Goal: Information Seeking & Learning: Learn about a topic

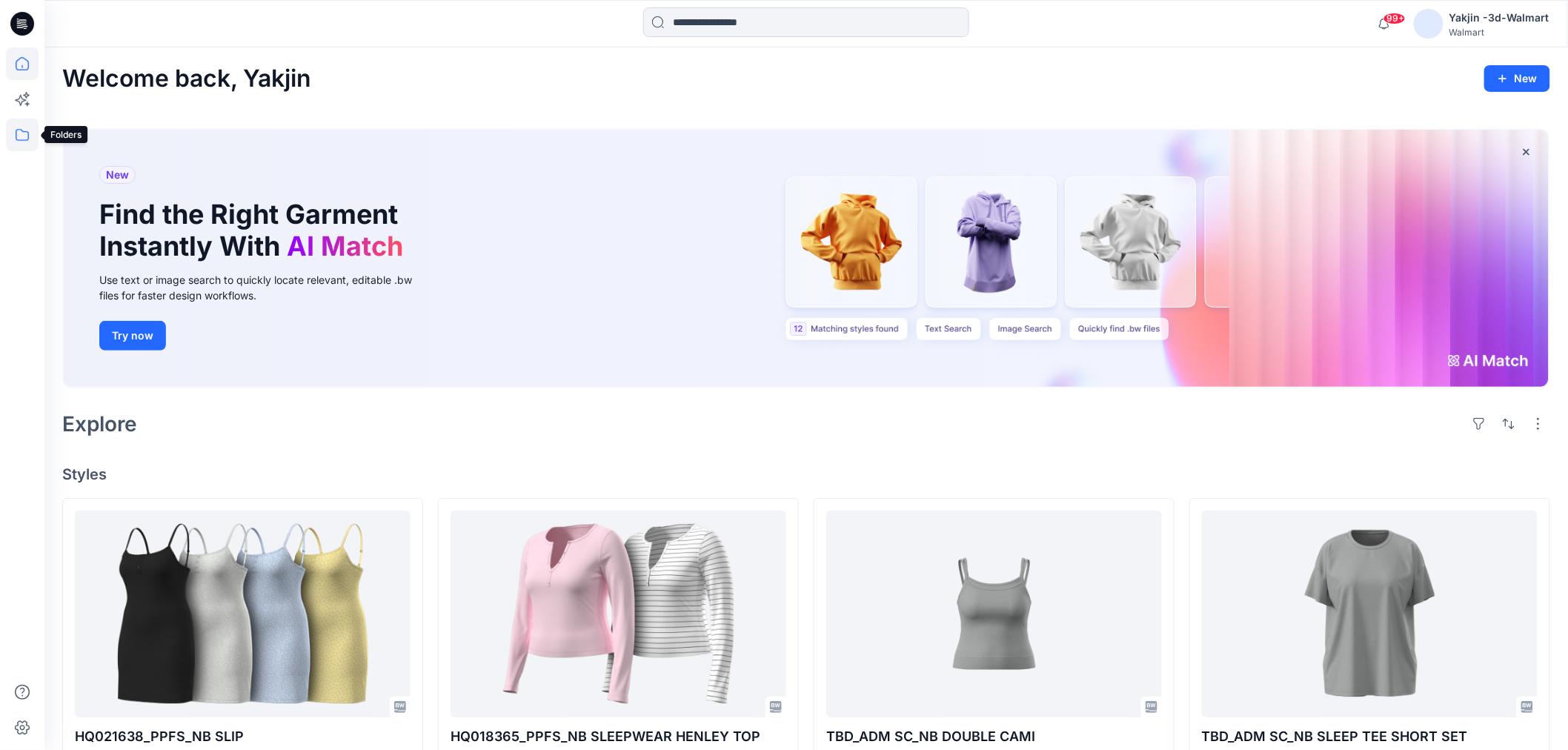
click at [25, 130] on icon at bounding box center [22, 135] width 33 height 33
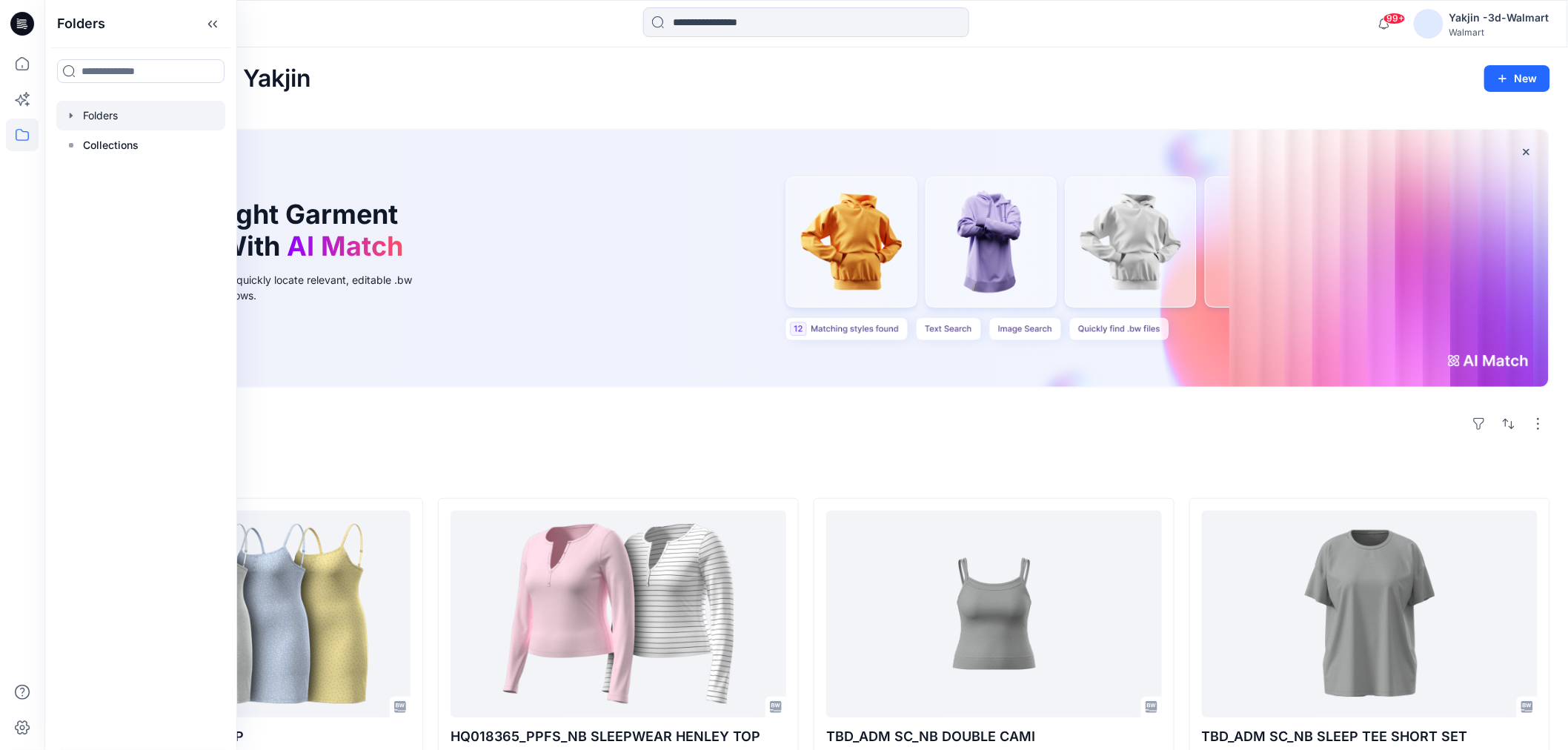
click at [129, 108] on div at bounding box center [141, 115] width 169 height 29
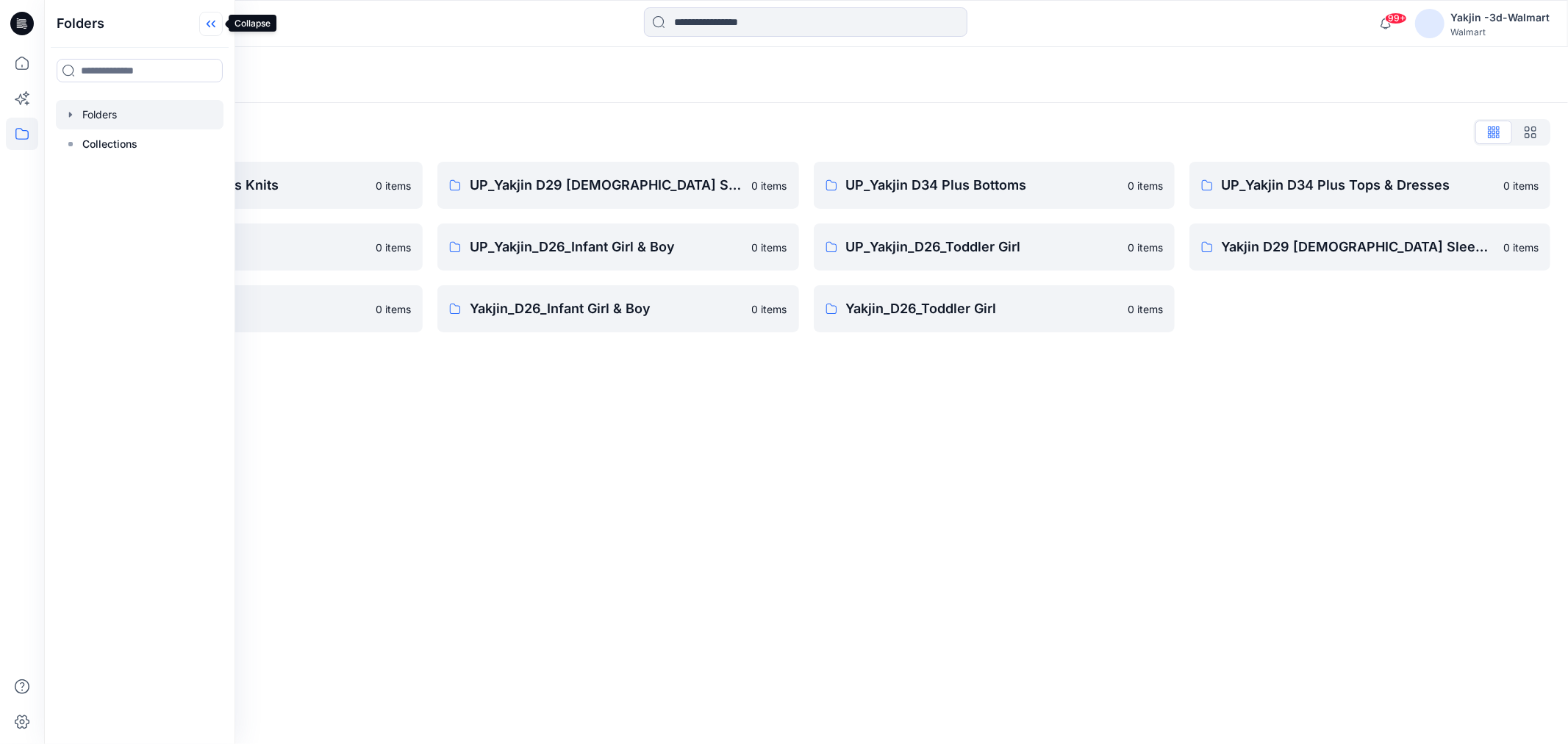
click at [213, 29] on icon at bounding box center [210, 24] width 24 height 24
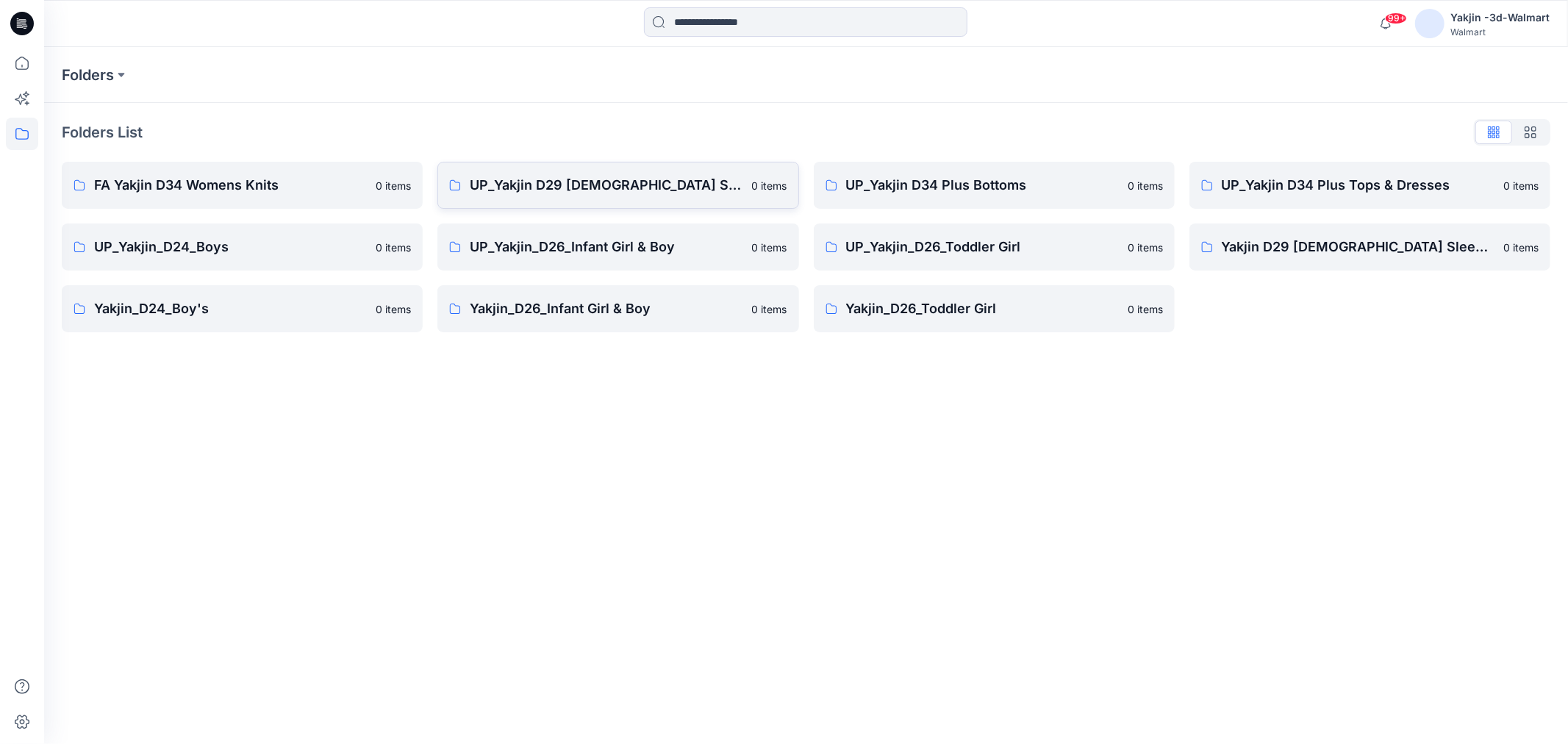
click at [571, 196] on link "UP_Yakjin D29 [DEMOGRAPHIC_DATA] Sleep 0 items" at bounding box center [618, 185] width 361 height 47
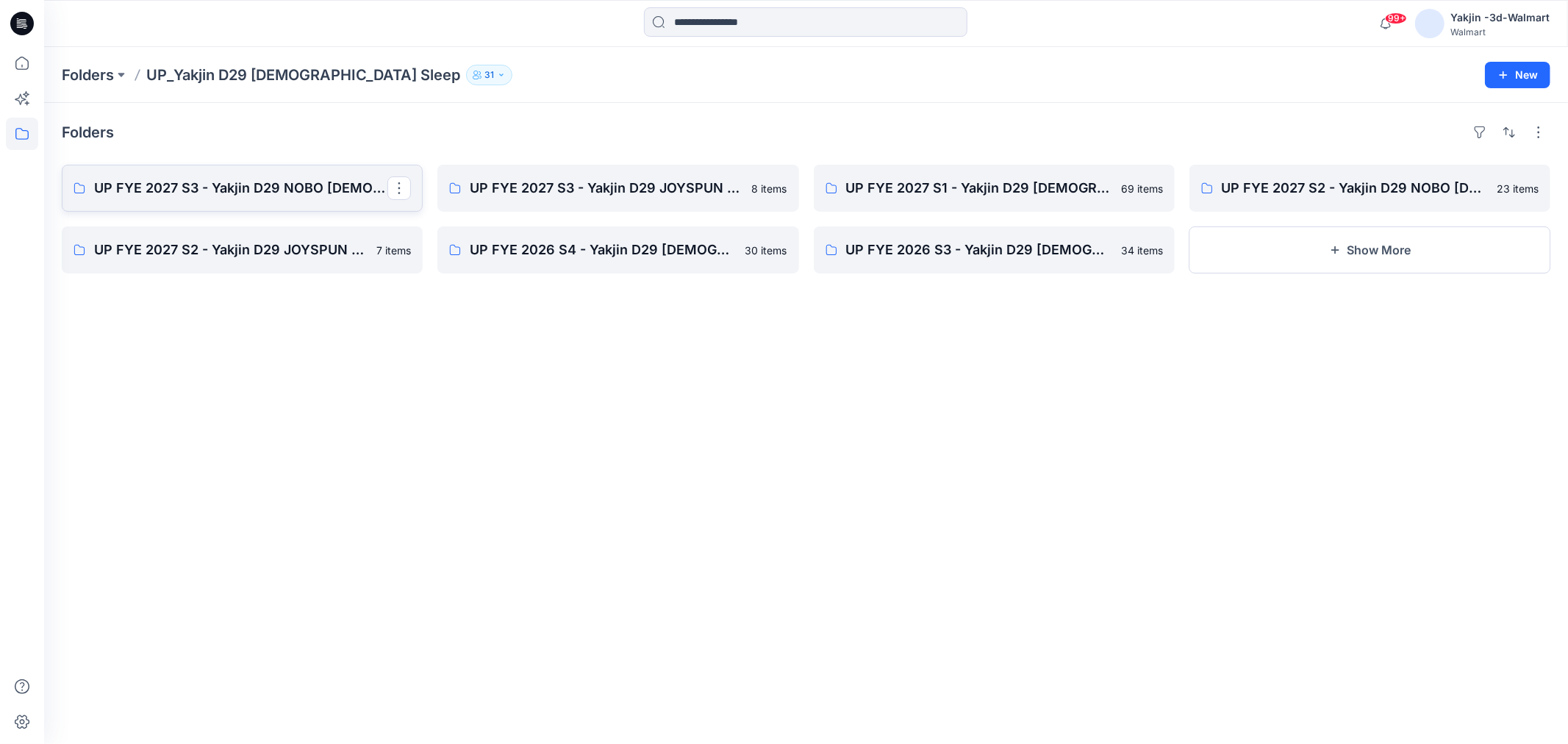
click at [260, 180] on p "UP FYE 2027 S3 - Yakjin D29 NOBO [DEMOGRAPHIC_DATA] Sleepwear" at bounding box center [240, 188] width 293 height 20
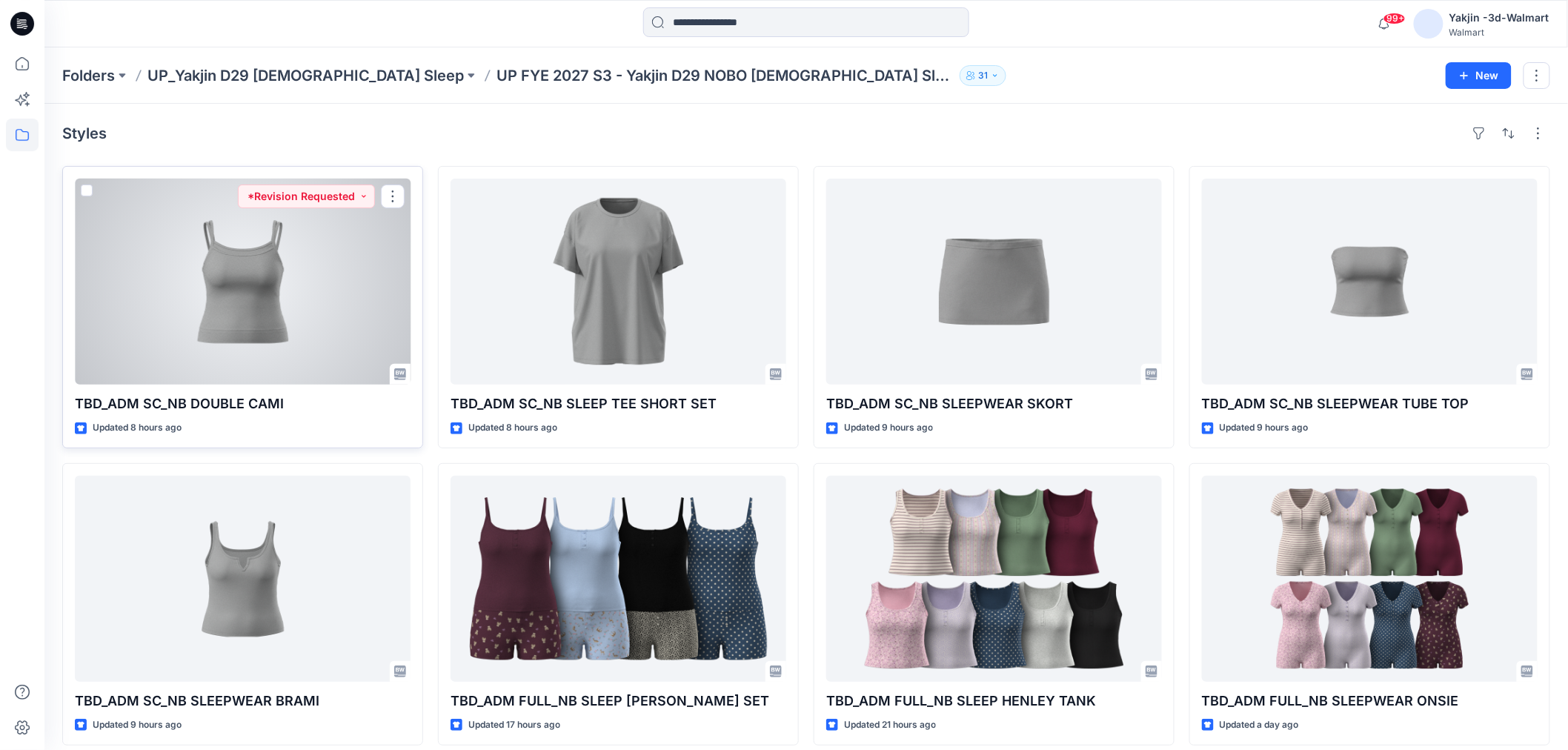
click at [293, 292] on div at bounding box center [242, 282] width 336 height 206
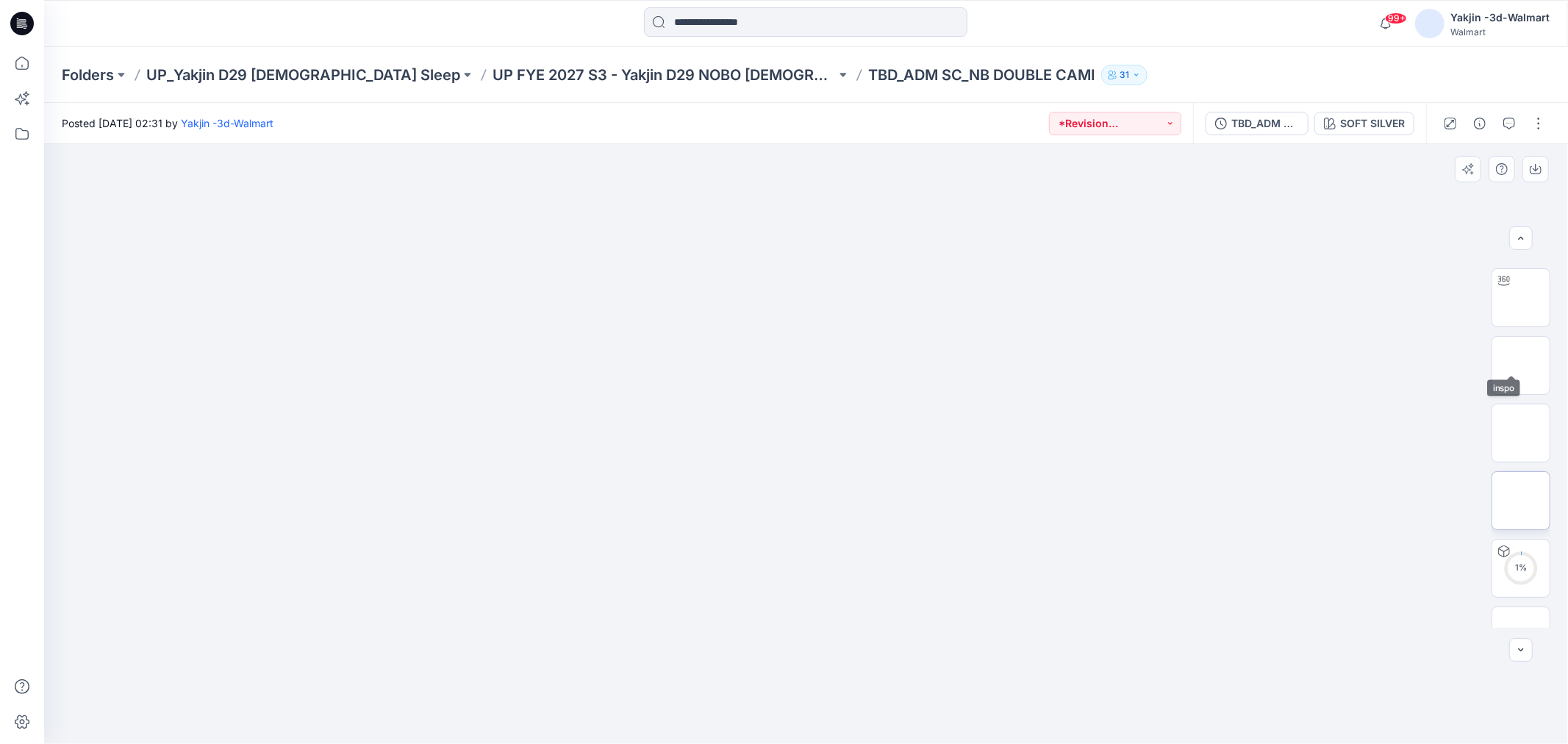
scroll to position [97, 0]
click at [1488, 123] on button "button" at bounding box center [1479, 123] width 24 height 24
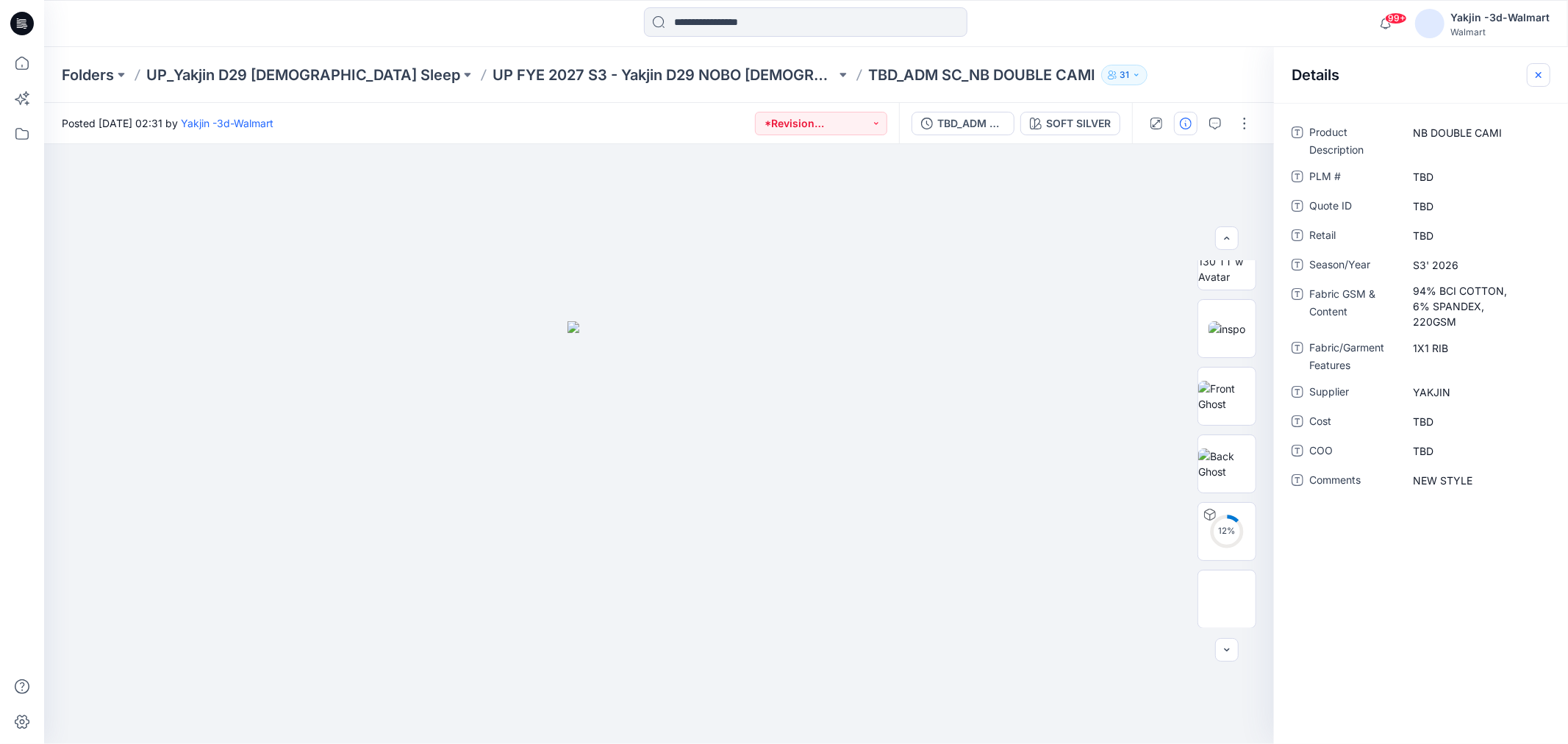
click at [1537, 77] on icon "button" at bounding box center [1538, 75] width 11 height 11
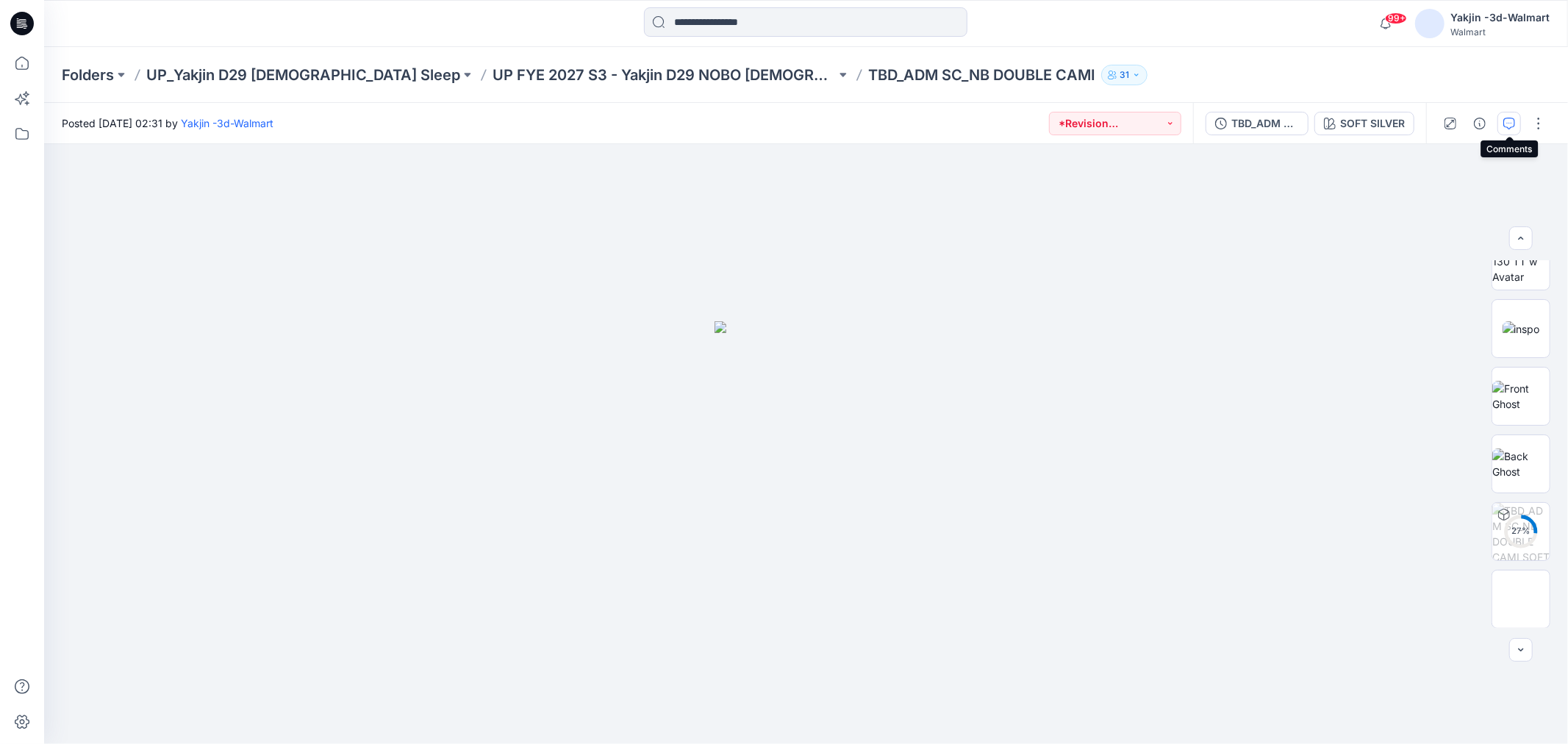
click at [1520, 119] on button "button" at bounding box center [1509, 123] width 24 height 24
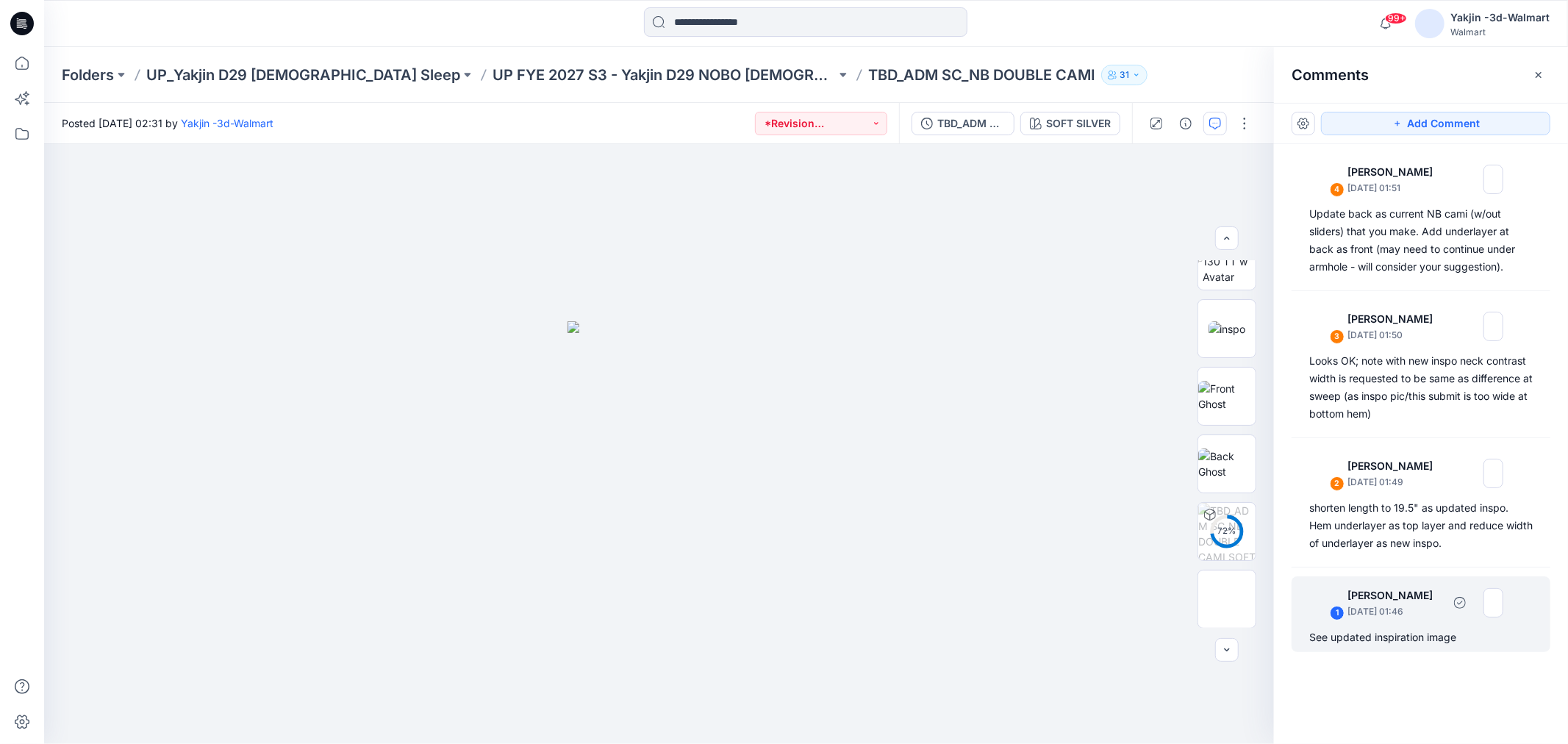
click at [1503, 614] on img at bounding box center [1493, 603] width 19 height 29
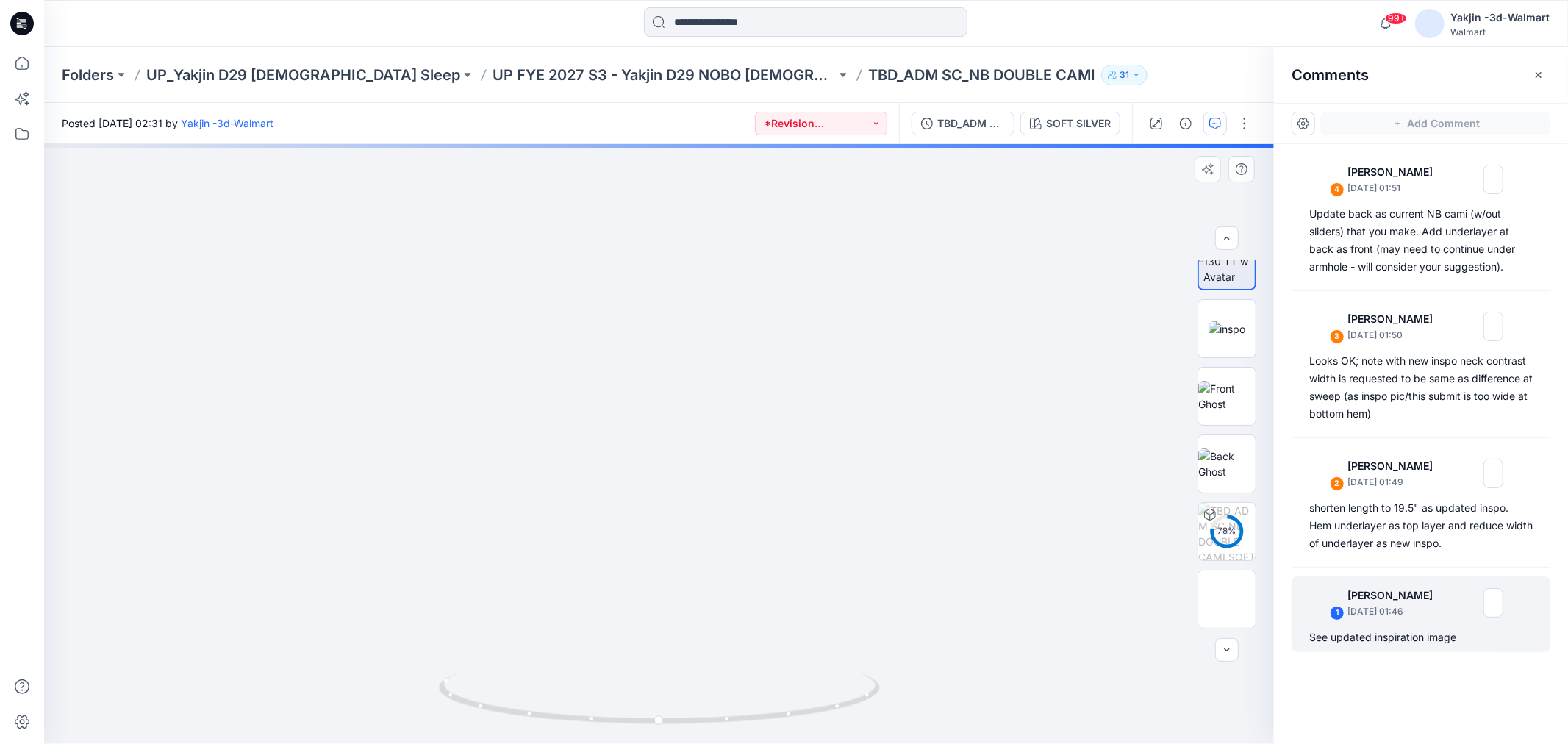
drag, startPoint x: 1031, startPoint y: 658, endPoint x: 847, endPoint y: 709, distance: 190.9
click at [847, 709] on div "SOFT SILVER Loading... Material Properties Loading..." at bounding box center [659, 443] width 1229 height 600
drag, startPoint x: 864, startPoint y: 695, endPoint x: 706, endPoint y: 713, distance: 159.0
click at [706, 713] on div "SOFT SILVER Loading... Material Properties Loading..." at bounding box center [659, 443] width 1229 height 600
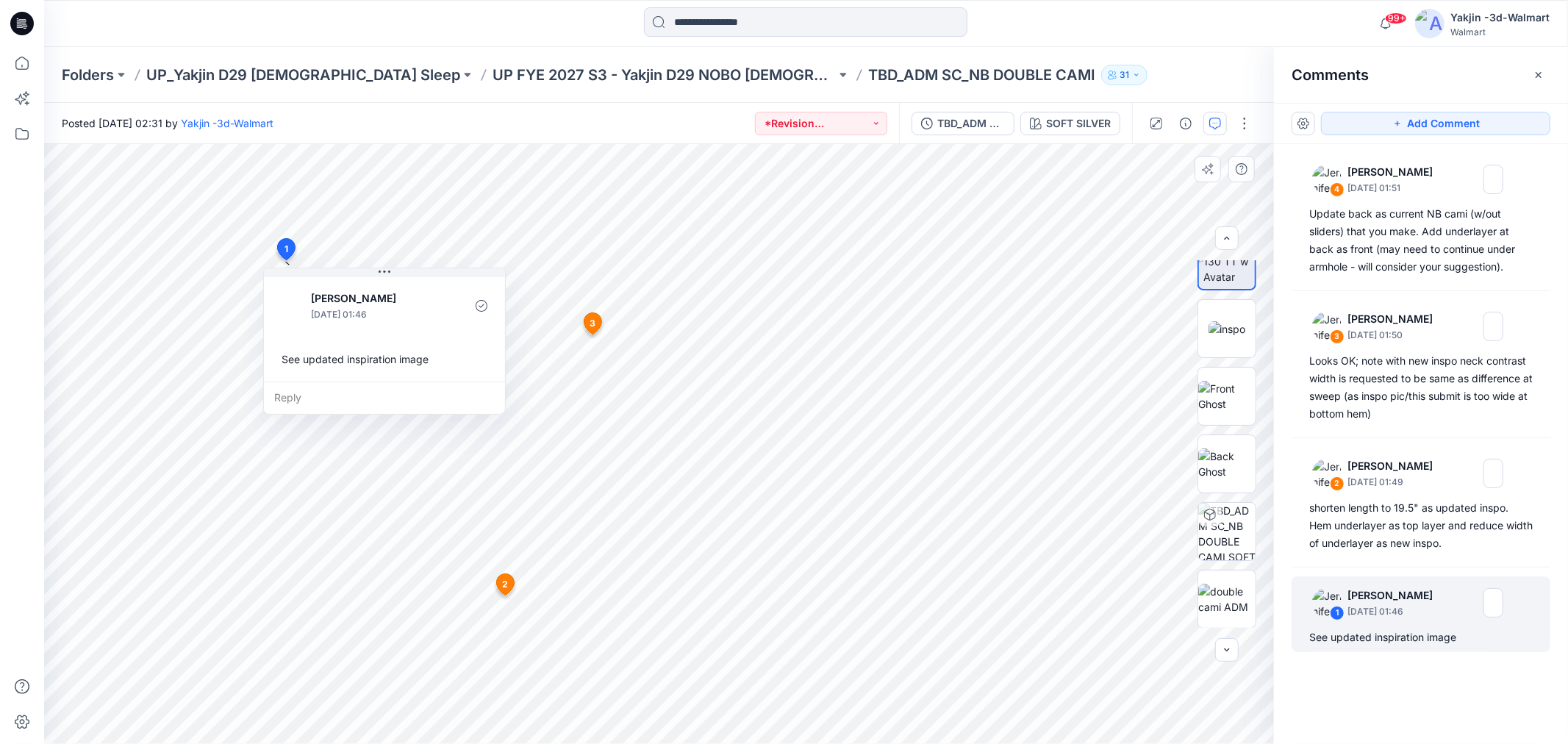
click at [598, 319] on icon at bounding box center [593, 324] width 18 height 21
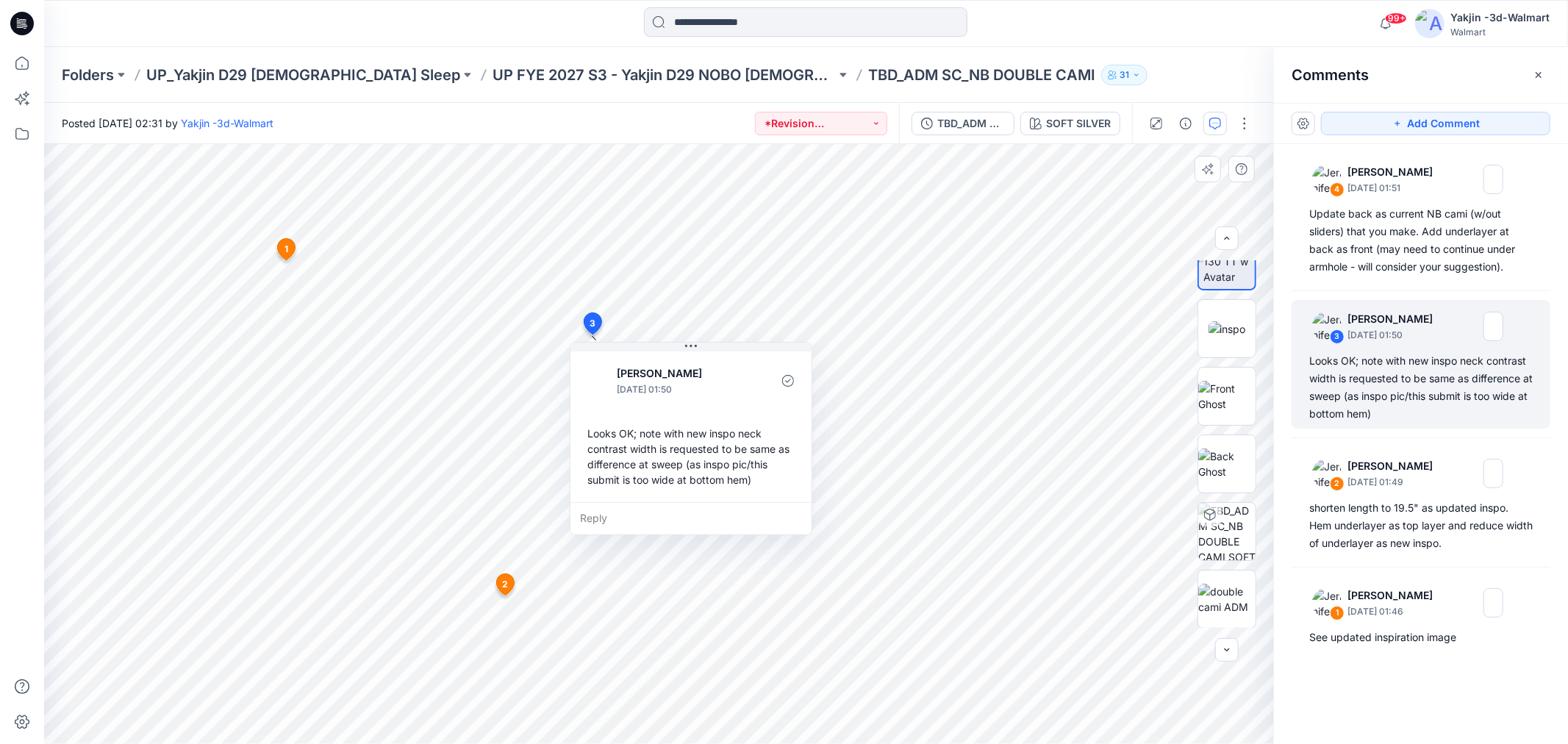
click at [508, 586] on icon at bounding box center [505, 585] width 18 height 21
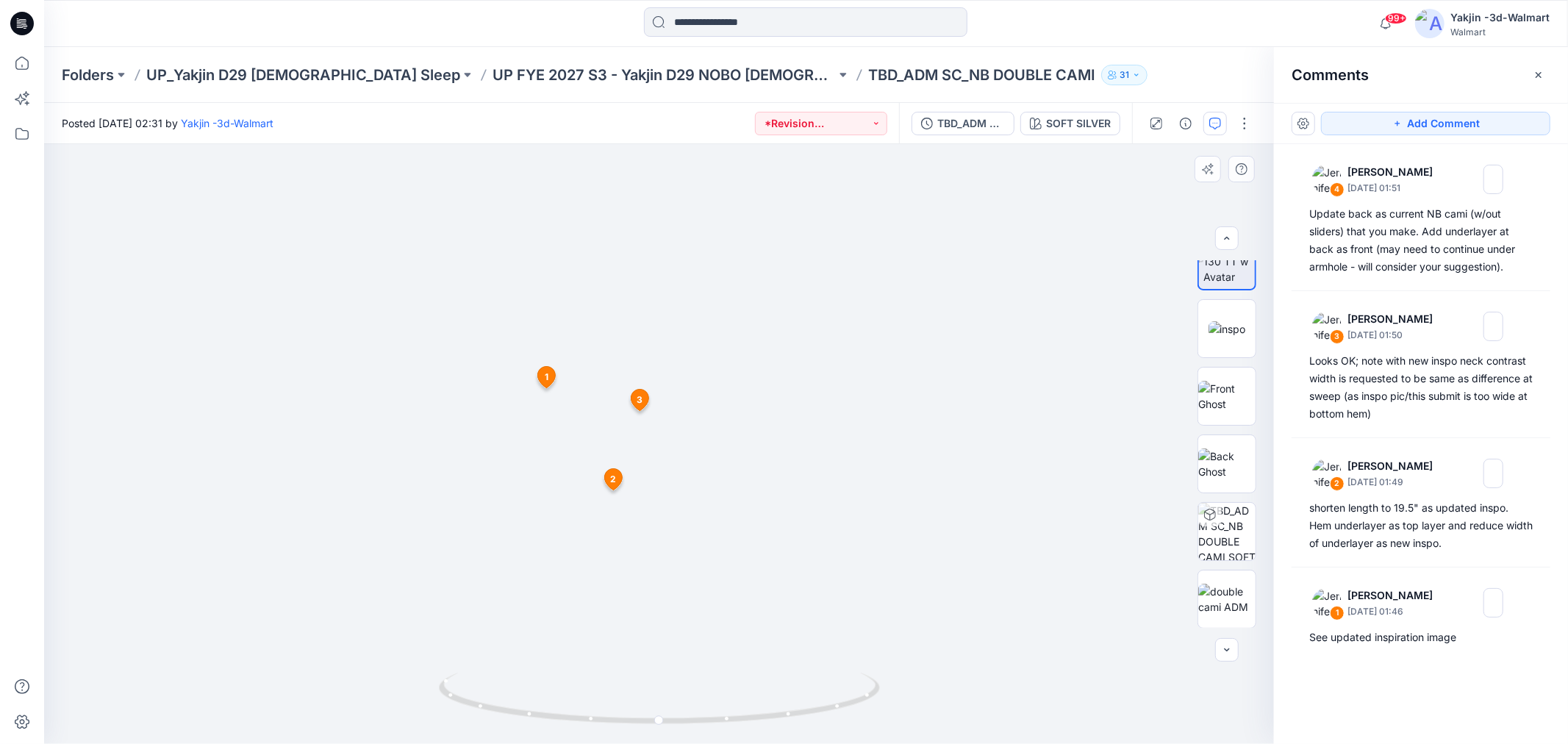
click at [612, 480] on span "2" at bounding box center [612, 479] width 6 height 13
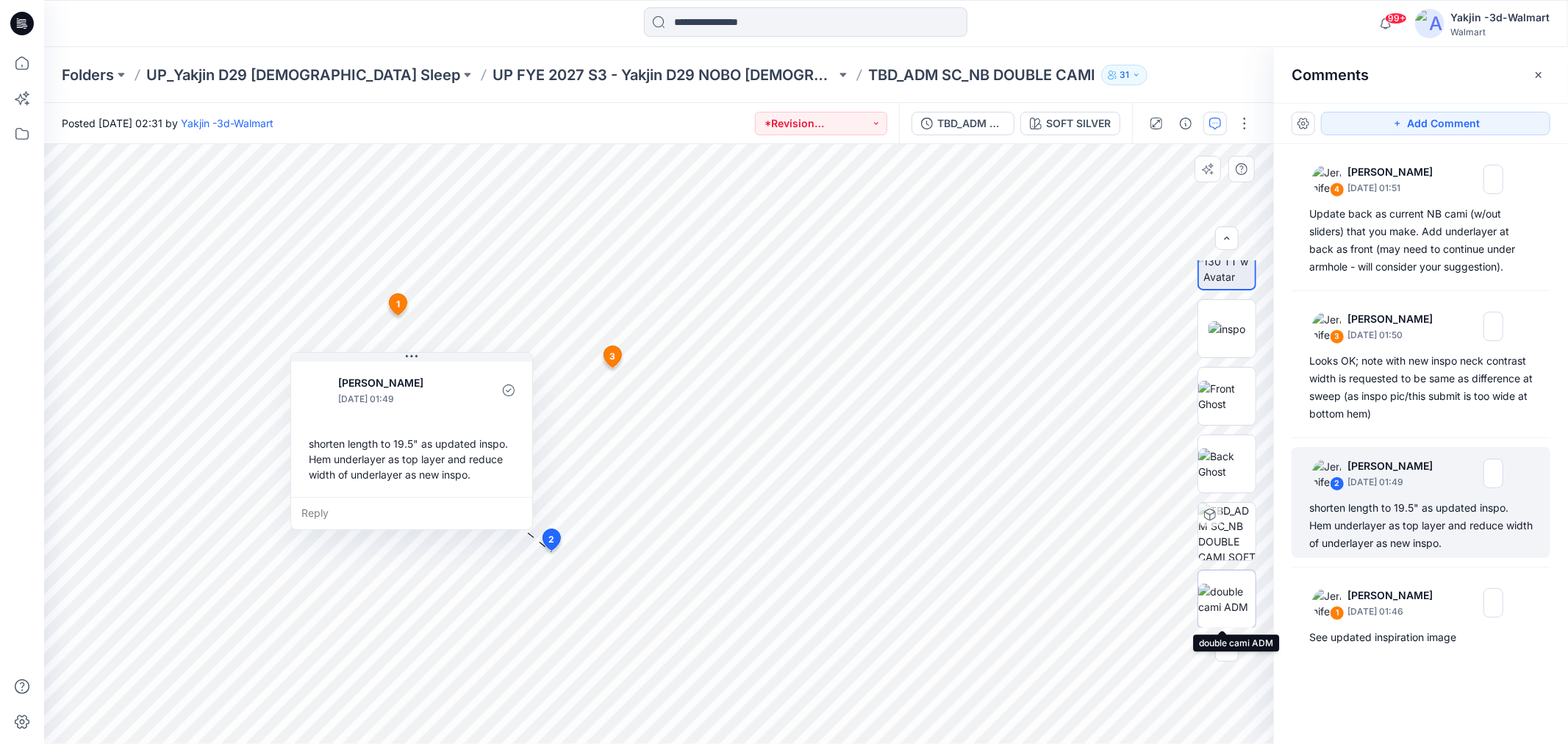
click at [1216, 615] on img at bounding box center [1226, 599] width 58 height 31
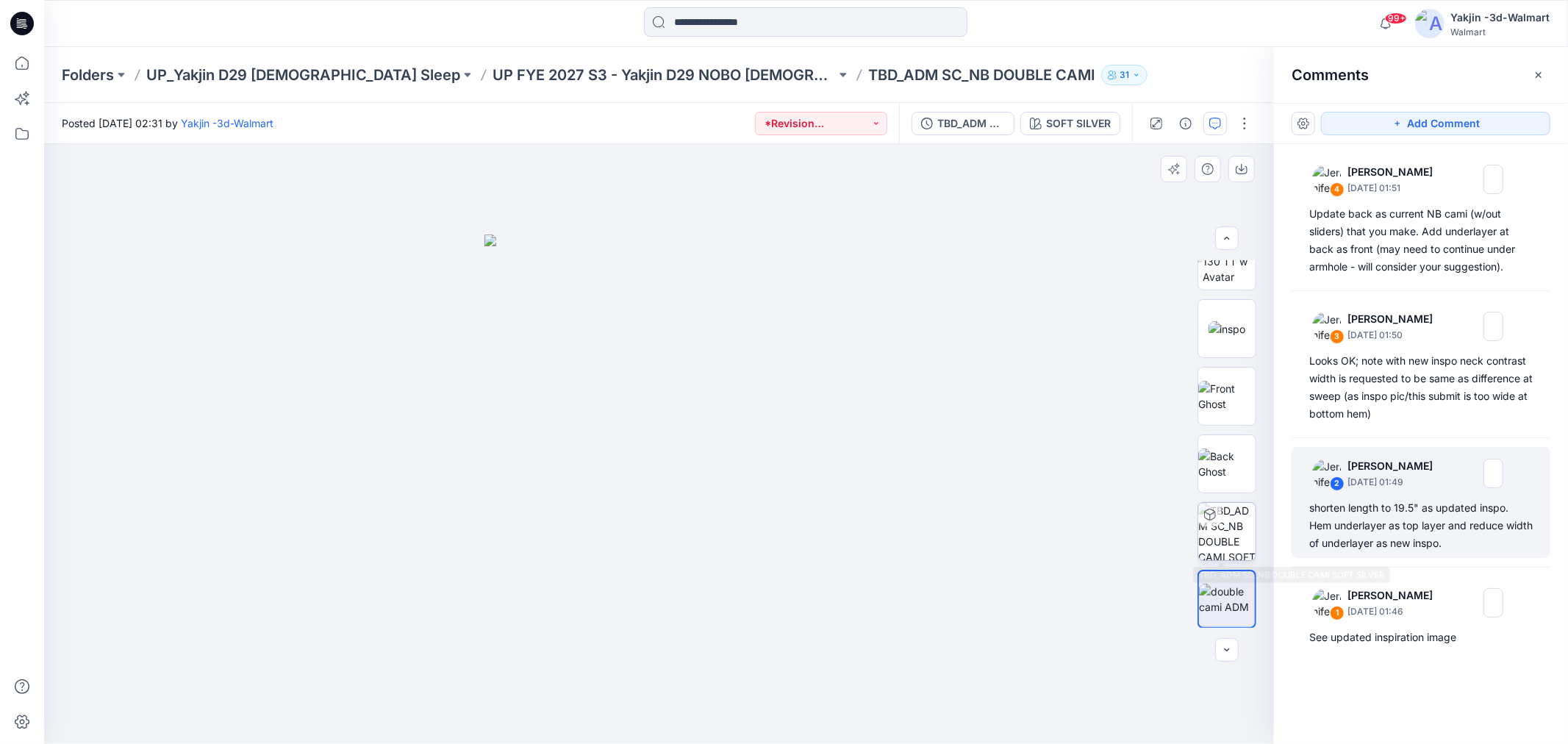
click at [1212, 534] on img at bounding box center [1226, 531] width 58 height 58
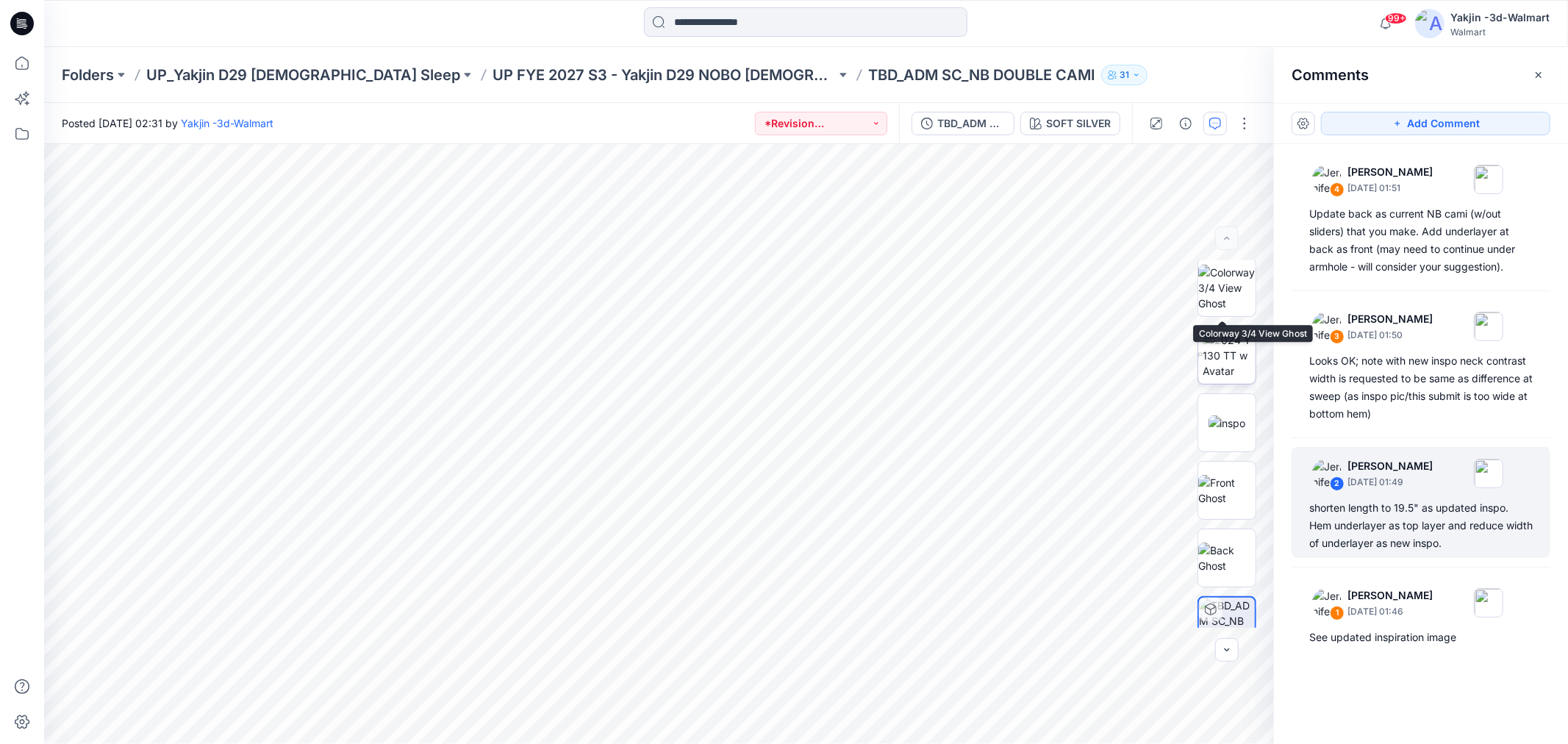
scroll to position [0, 0]
click at [1220, 377] on img at bounding box center [1229, 357] width 53 height 46
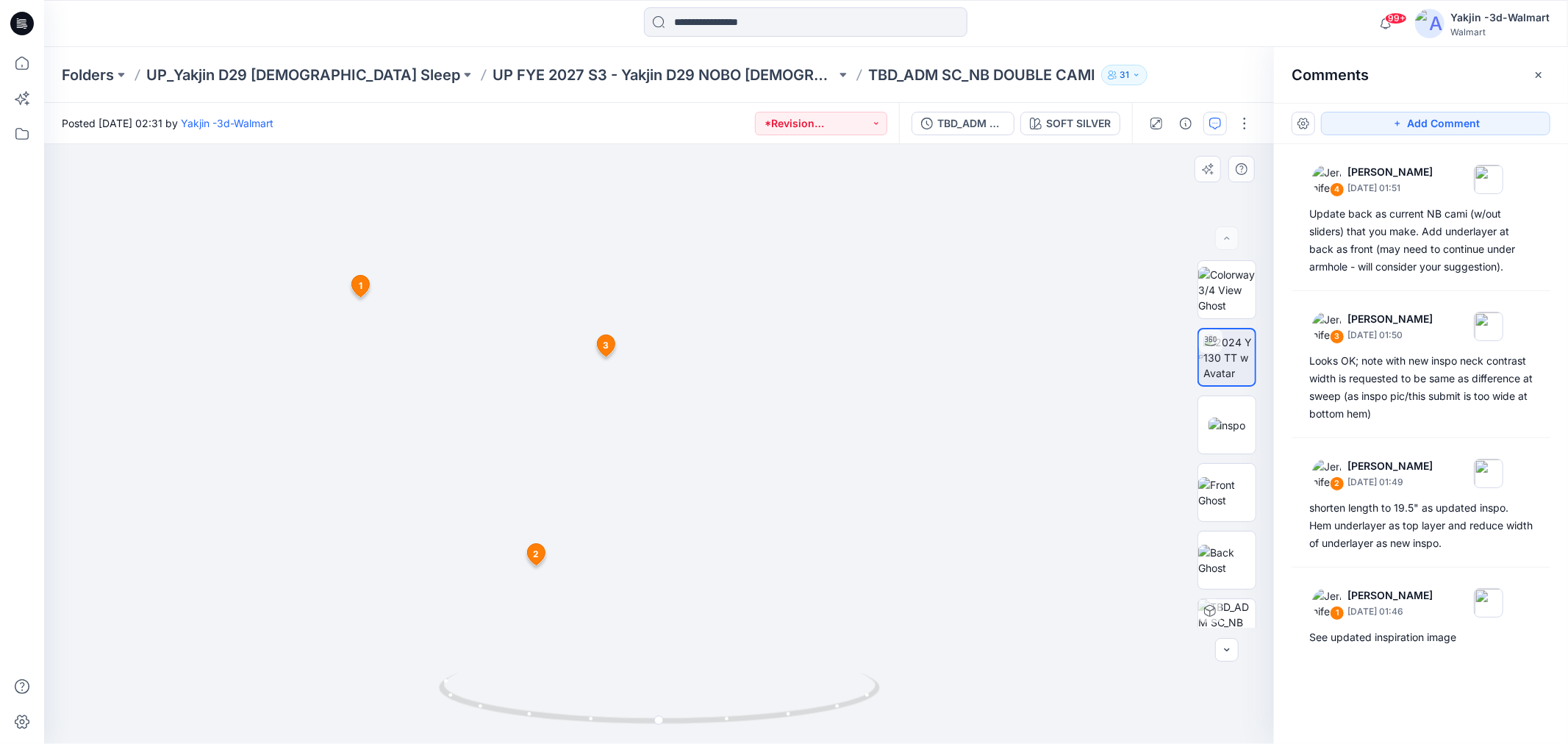
click at [362, 283] on icon at bounding box center [361, 286] width 18 height 21
drag, startPoint x: 982, startPoint y: 621, endPoint x: 699, endPoint y: 677, distance: 288.5
click at [699, 677] on div at bounding box center [659, 443] width 1229 height 600
click at [664, 685] on icon at bounding box center [661, 700] width 445 height 55
drag, startPoint x: 659, startPoint y: 686, endPoint x: 780, endPoint y: 666, distance: 122.6
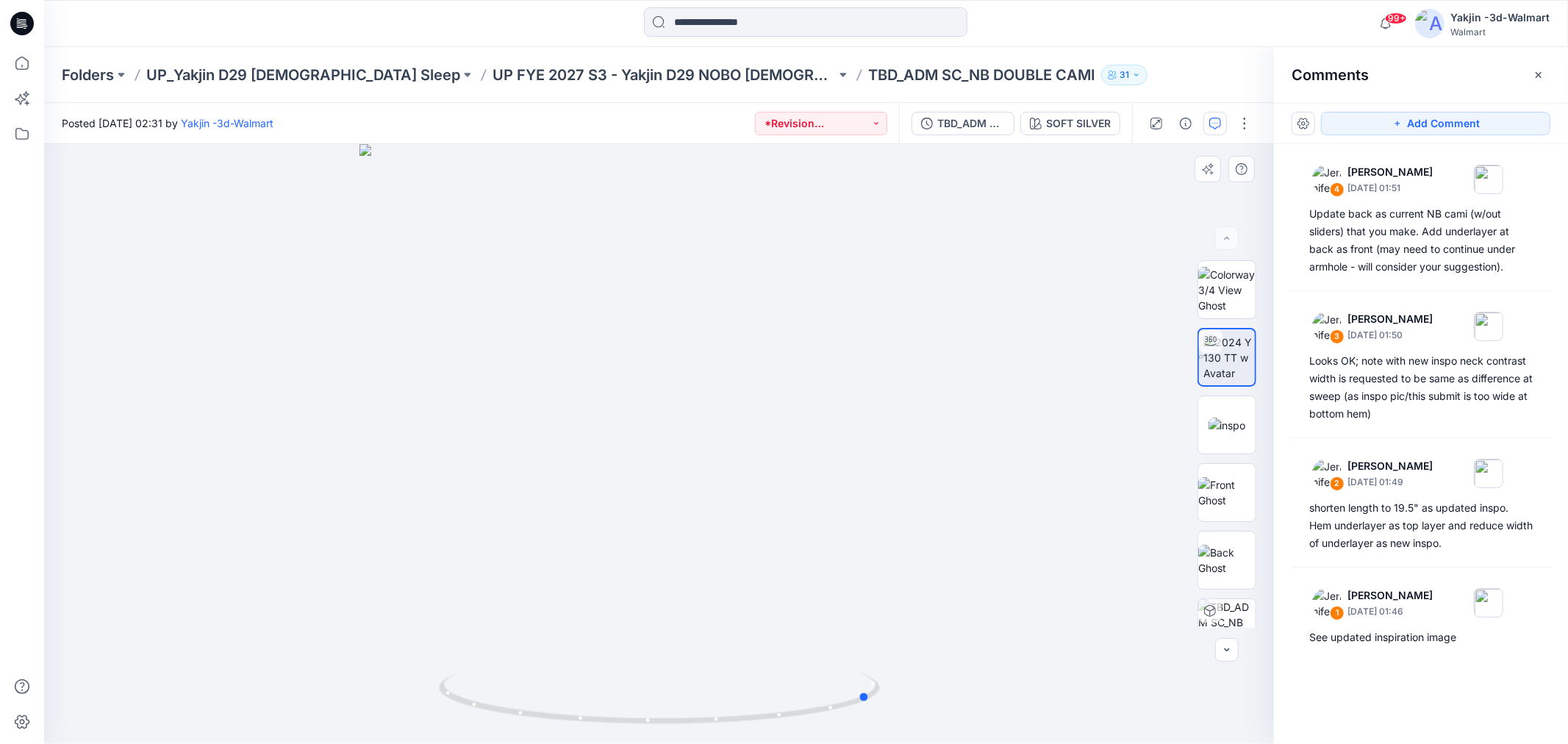
click at [780, 666] on div at bounding box center [659, 443] width 1229 height 600
click at [641, 417] on icon at bounding box center [636, 408] width 24 height 28
drag, startPoint x: 869, startPoint y: 564, endPoint x: 509, endPoint y: 592, distance: 361.1
click at [451, 573] on img at bounding box center [659, 443] width 600 height 600
drag, startPoint x: 621, startPoint y: 715, endPoint x: 847, endPoint y: 687, distance: 227.7
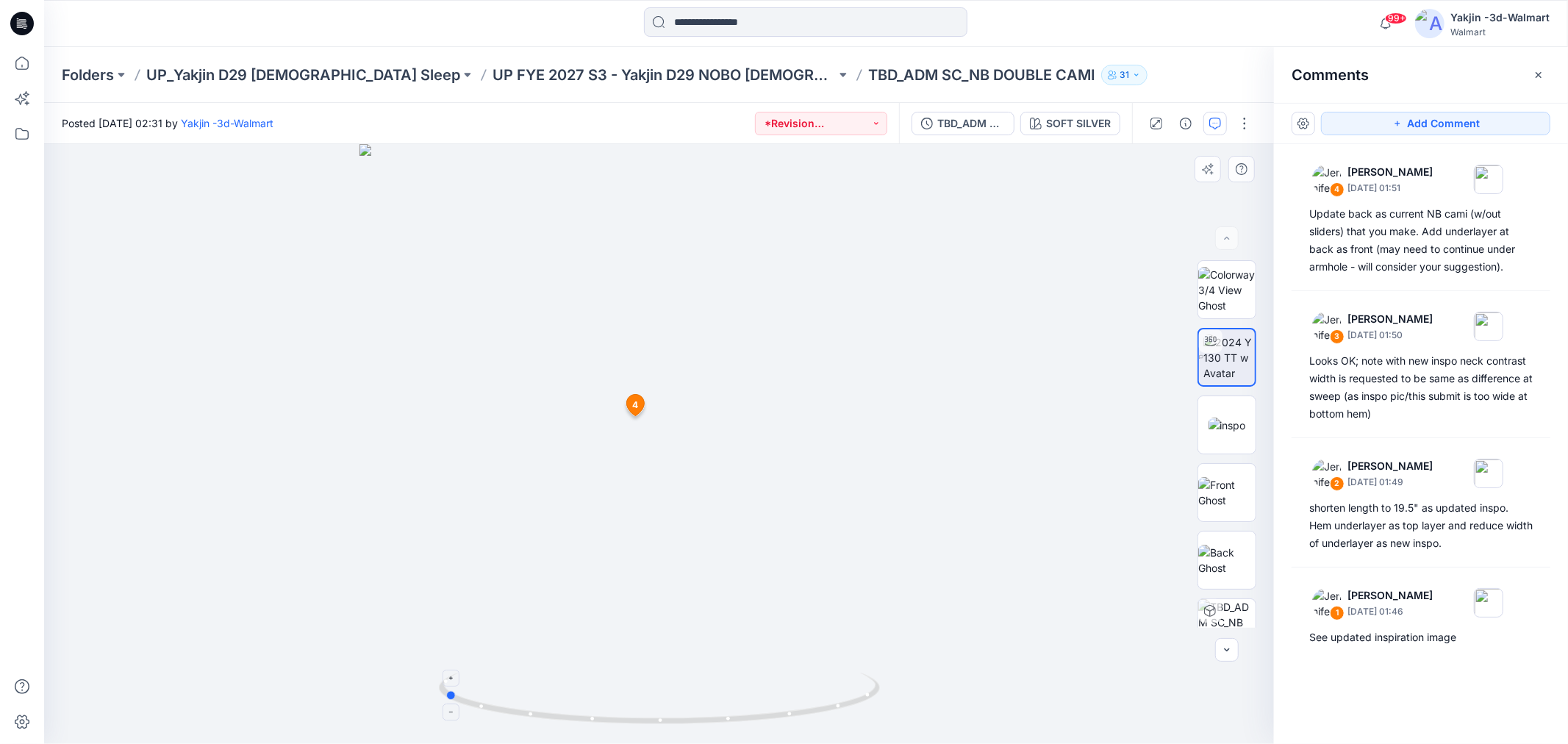
click at [847, 687] on icon at bounding box center [661, 700] width 445 height 55
click at [634, 407] on span "4" at bounding box center [635, 405] width 6 height 13
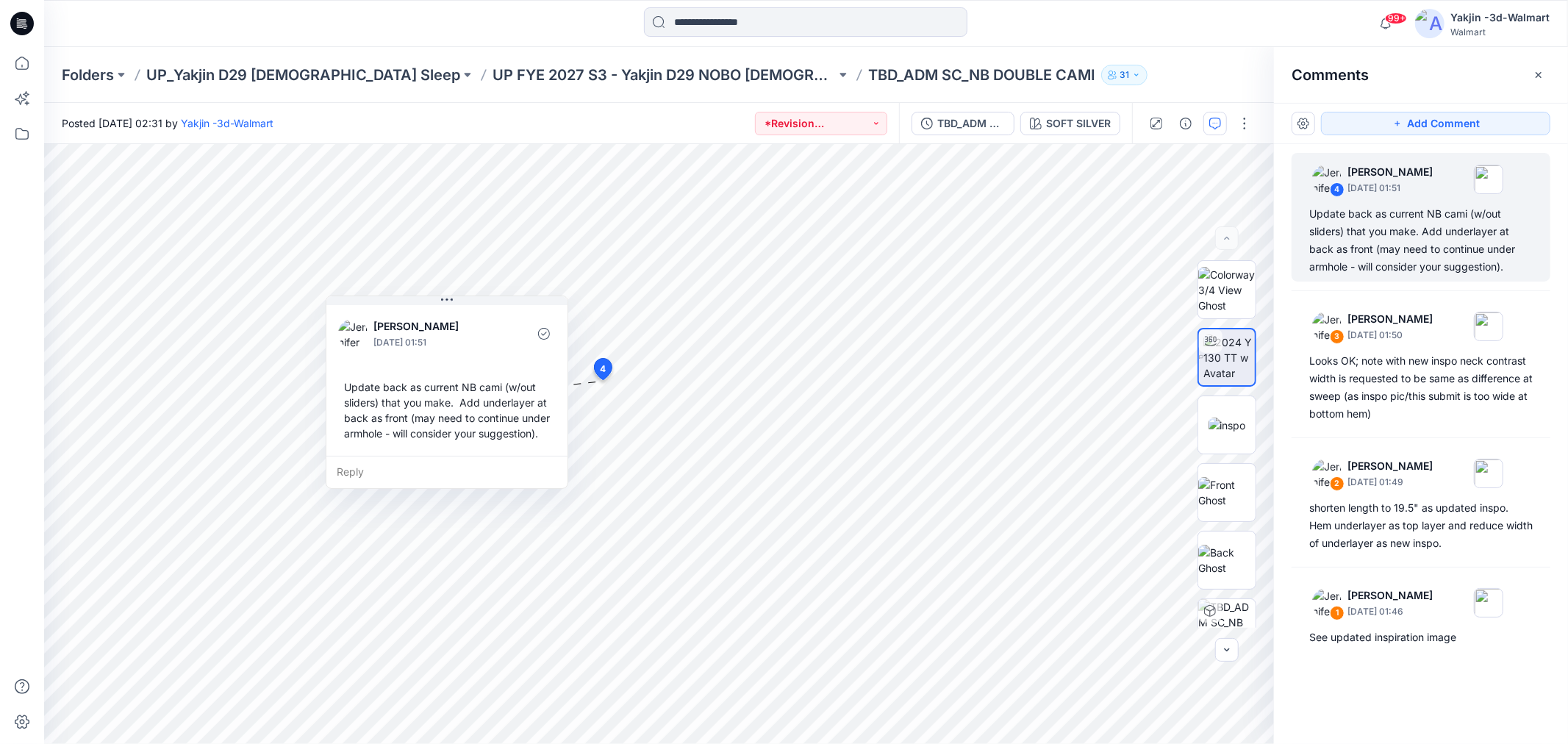
drag, startPoint x: 456, startPoint y: 423, endPoint x: 460, endPoint y: 437, distance: 14.6
click at [460, 437] on div "Update back as current NB cami (w/out sliders) that you make. Add underlayer at…" at bounding box center [447, 410] width 218 height 74
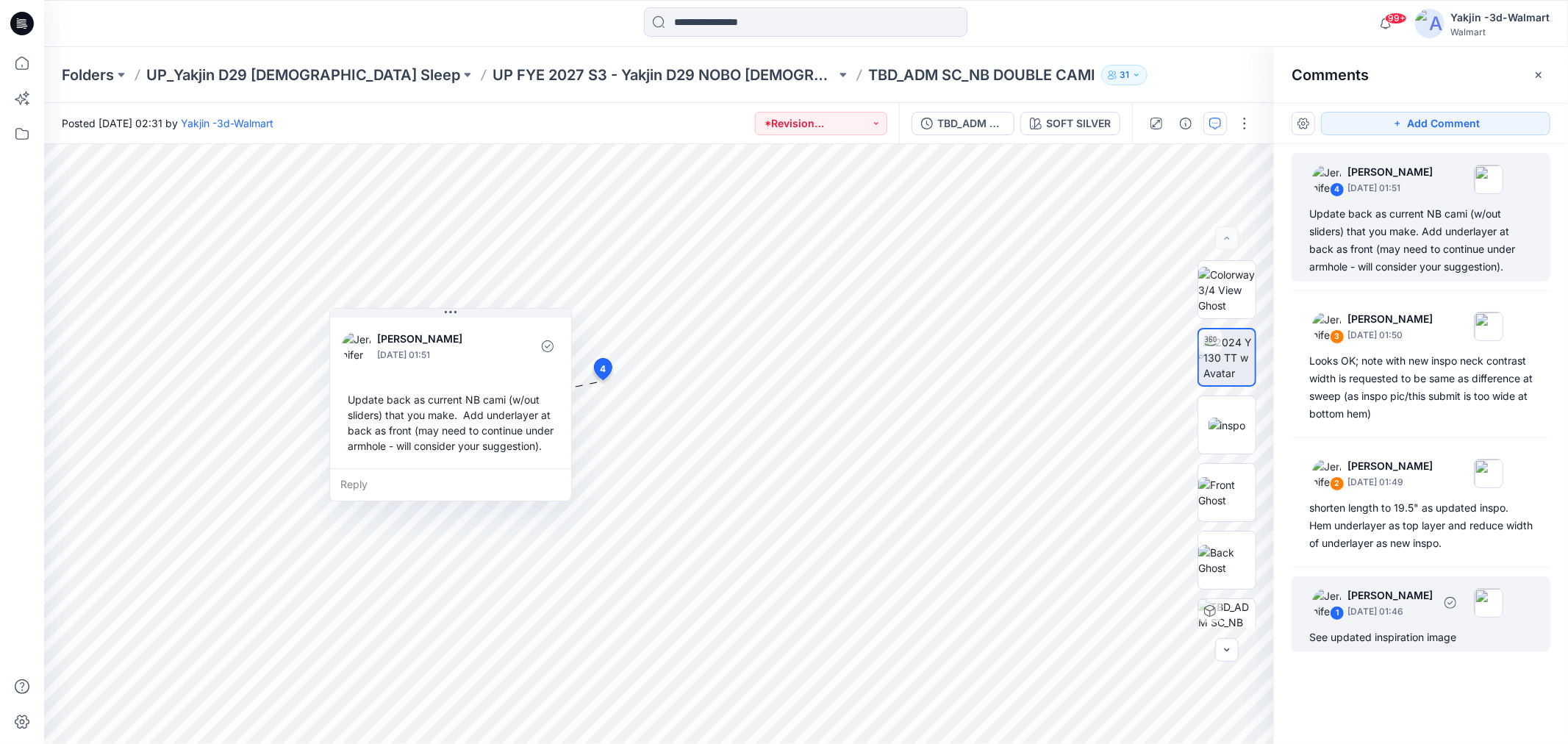
click at [1424, 647] on div "1 [PERSON_NAME] [DATE] 01:46 See updated inspiration image" at bounding box center [1420, 614] width 259 height 76
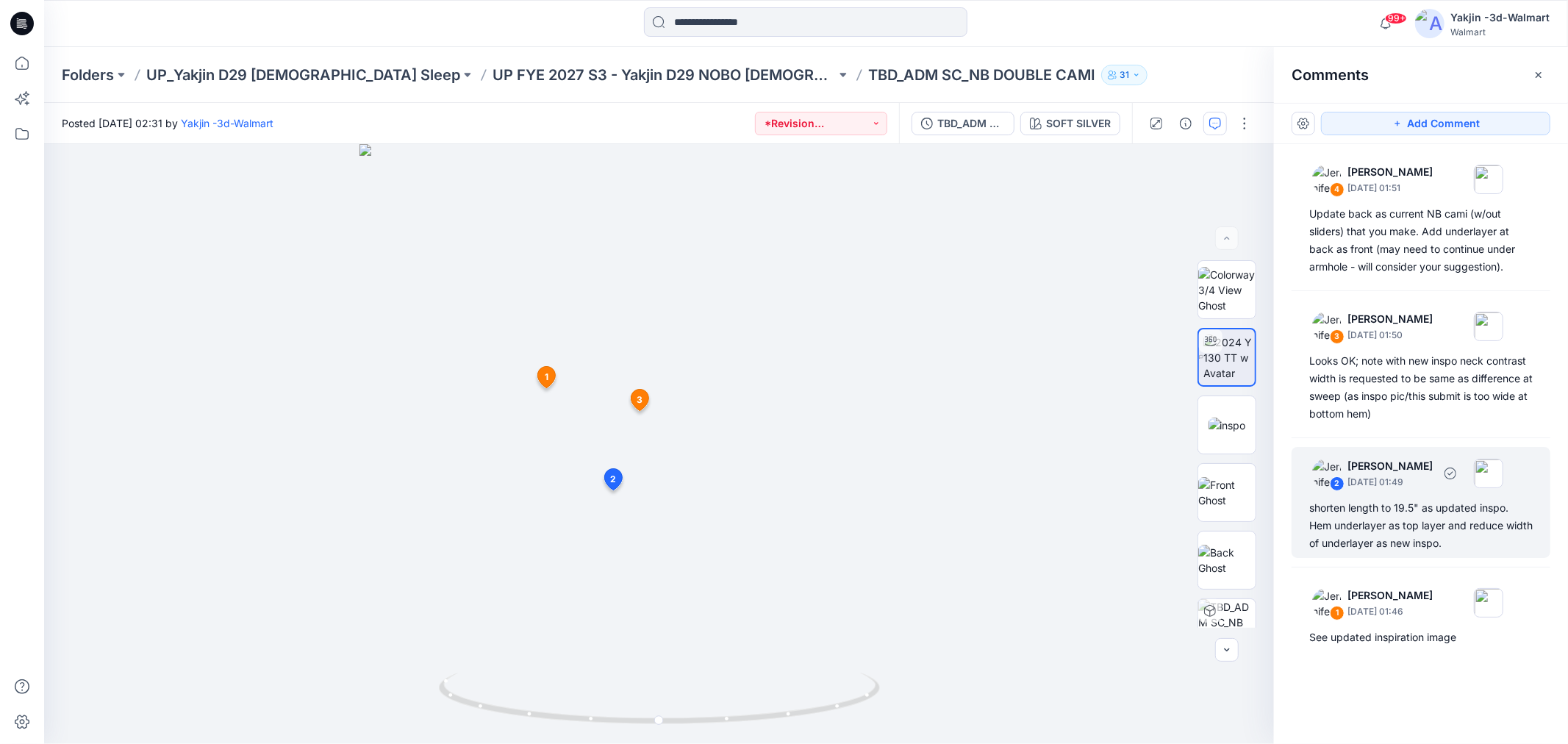
click at [1428, 516] on div "shorten length to 19.5" as updated inspo. Hem underlayer as top layer and reduc…" at bounding box center [1420, 526] width 223 height 53
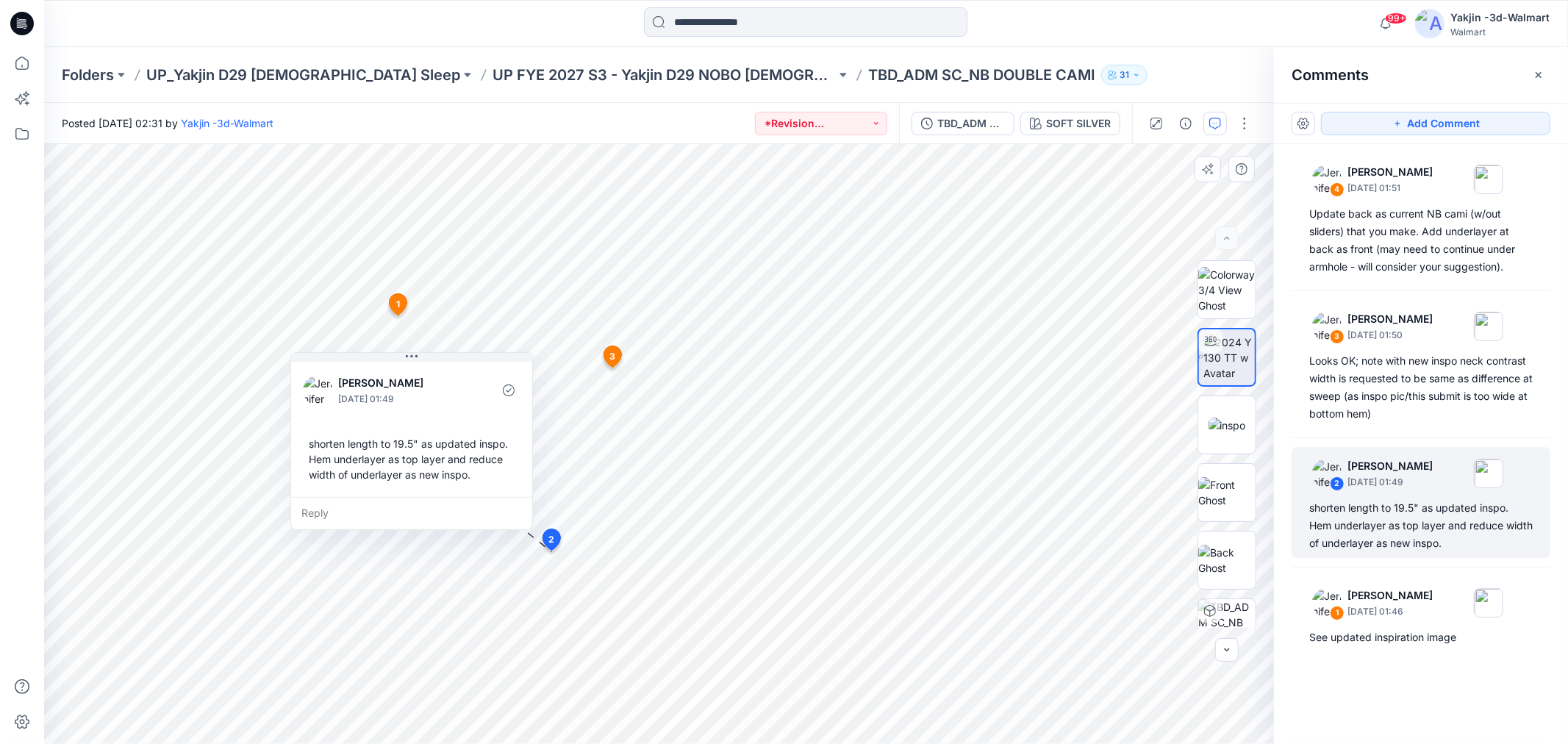
click at [548, 538] on span "2" at bounding box center [551, 539] width 6 height 13
click at [610, 354] on span "3" at bounding box center [612, 357] width 6 height 13
